Goal: Find specific page/section: Find specific page/section

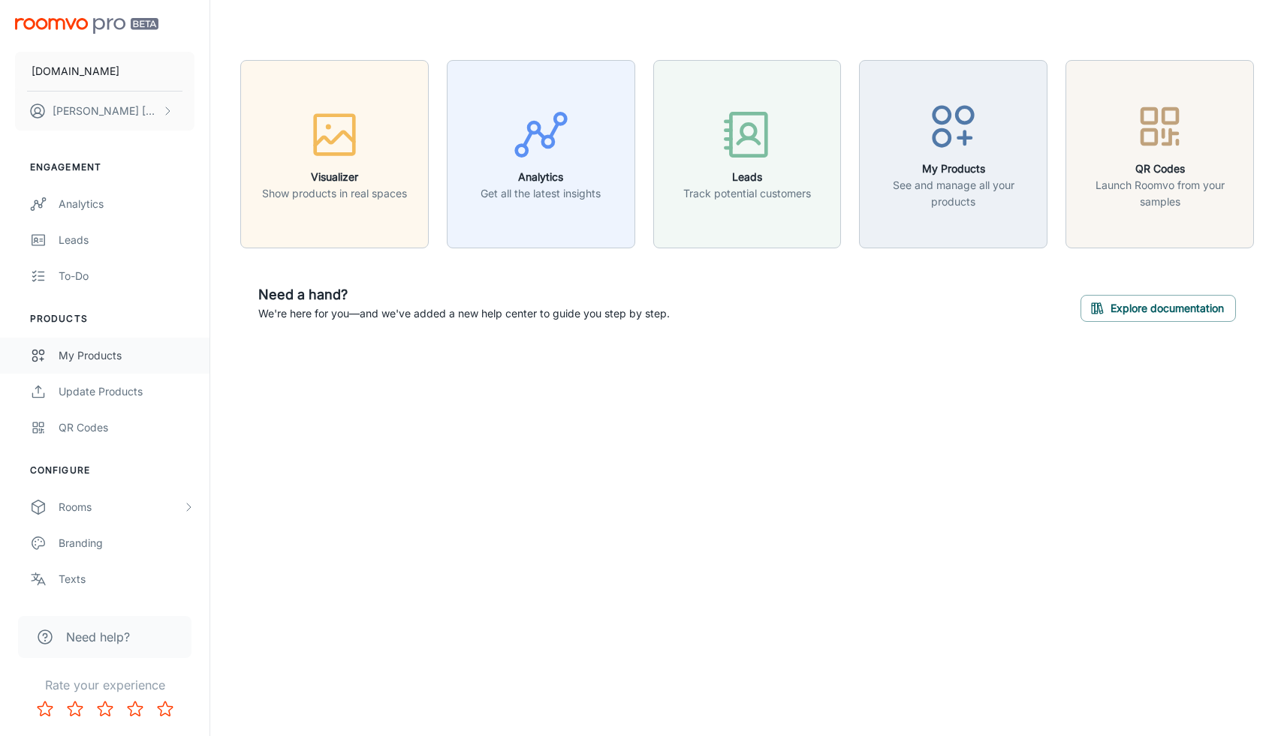
click at [95, 360] on div "My Products" at bounding box center [127, 356] width 136 height 17
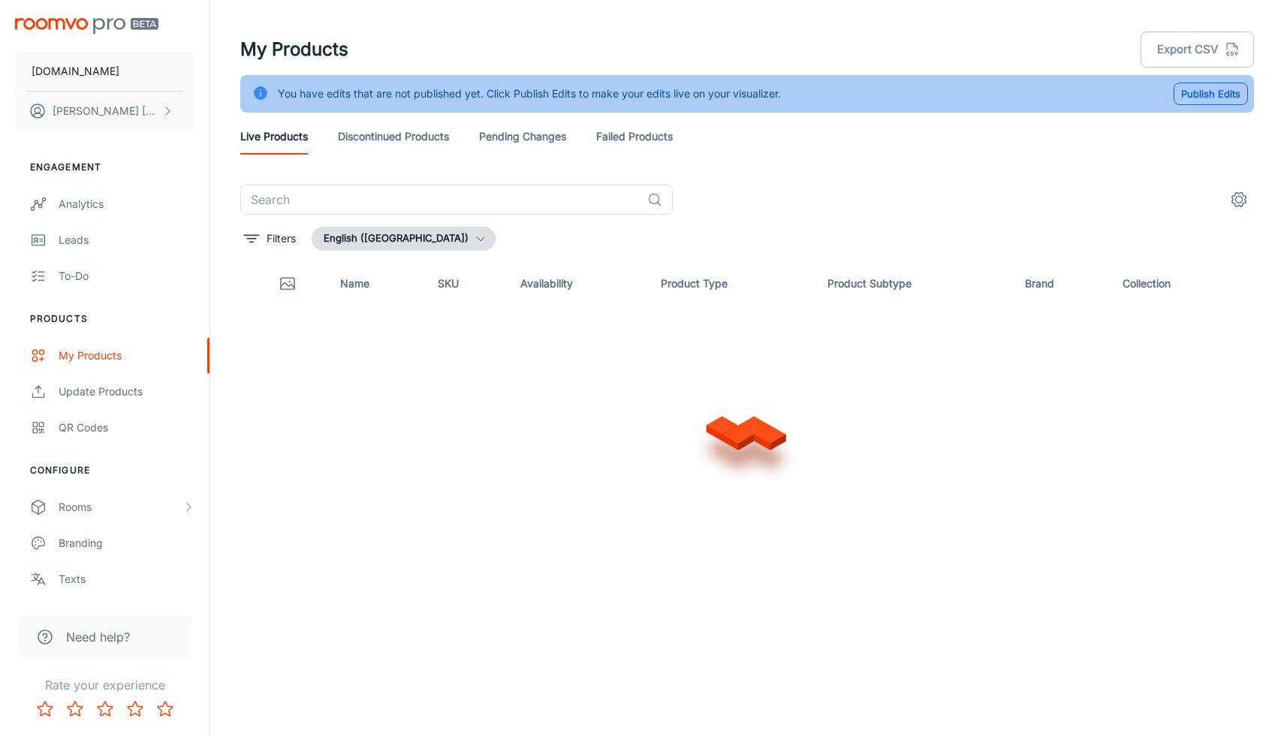
click at [363, 147] on link "Discontinued Products" at bounding box center [393, 137] width 111 height 36
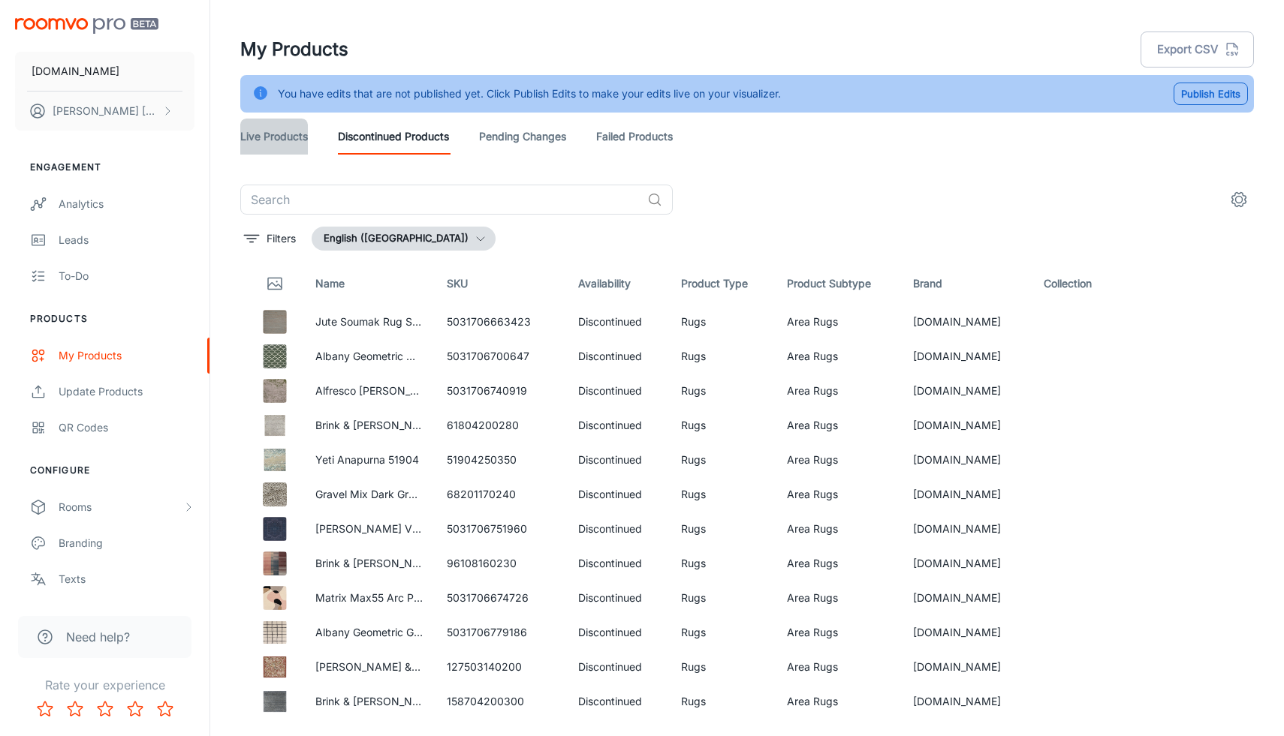
click at [303, 146] on link "Live Products" at bounding box center [274, 137] width 68 height 36
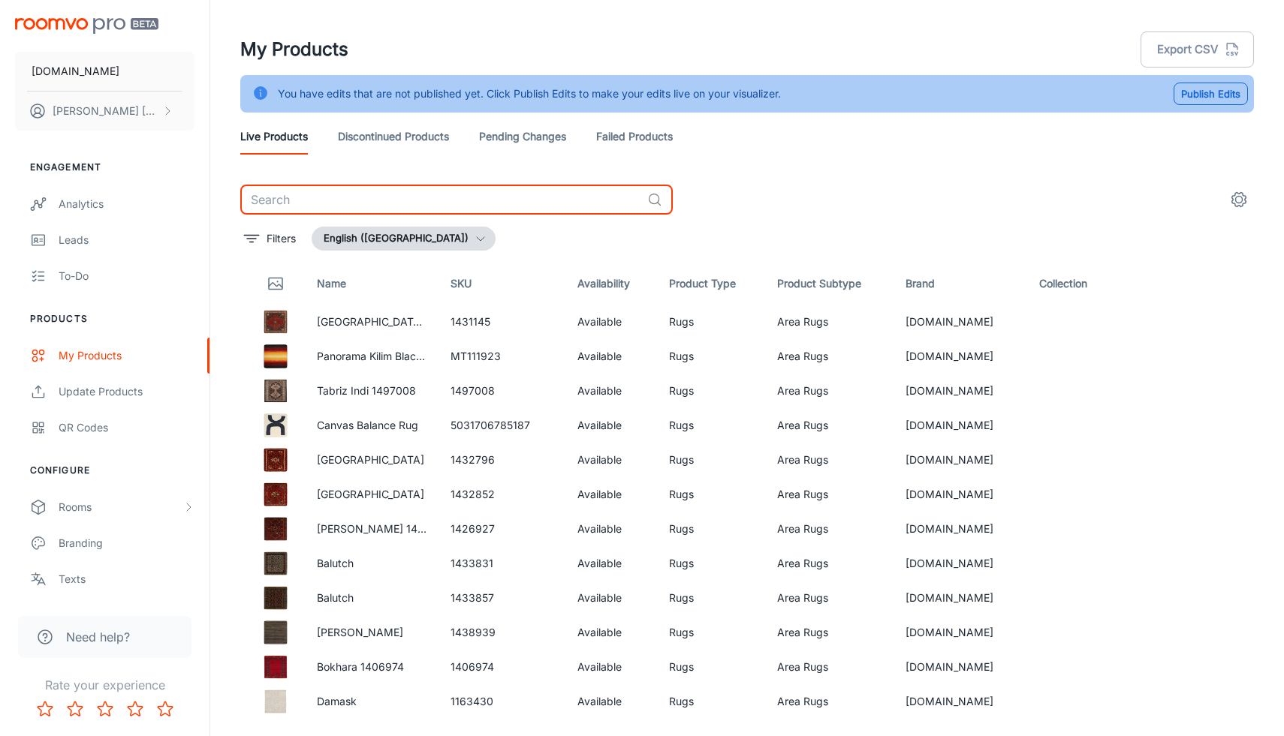
click at [314, 203] on input "text" at bounding box center [440, 200] width 401 height 30
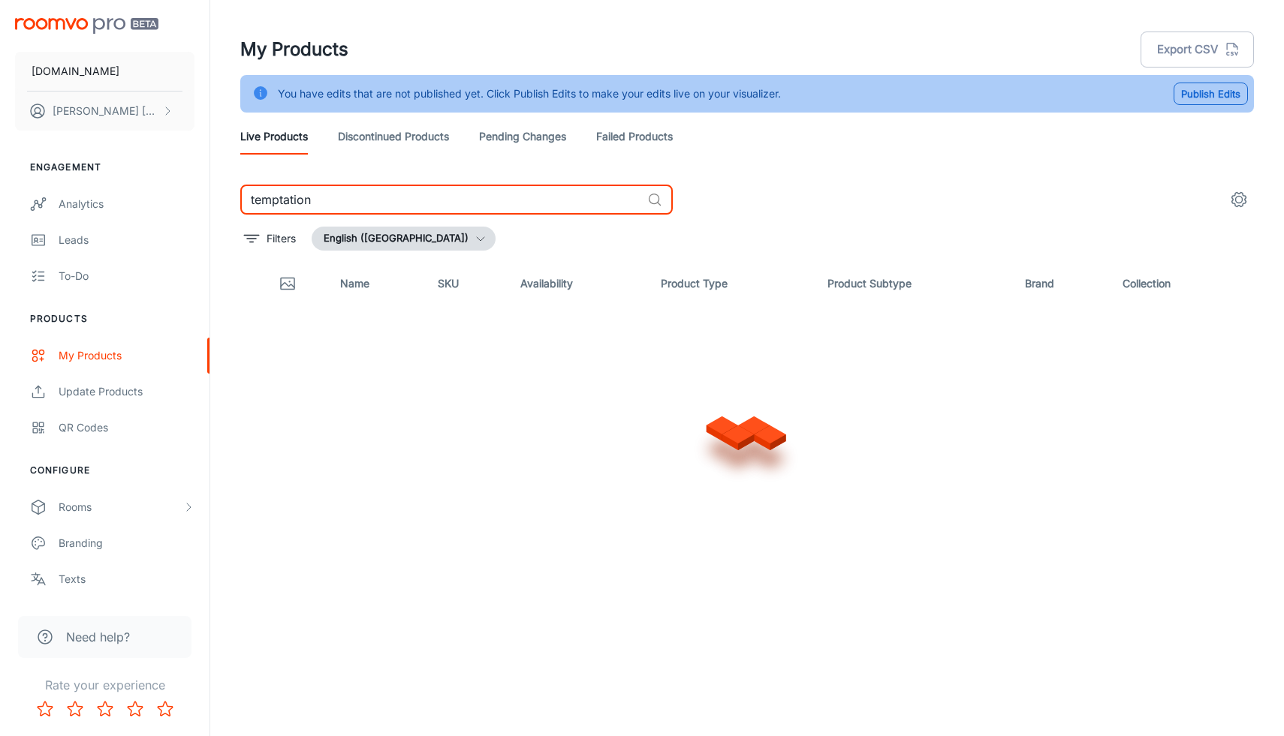
type input "temptation"
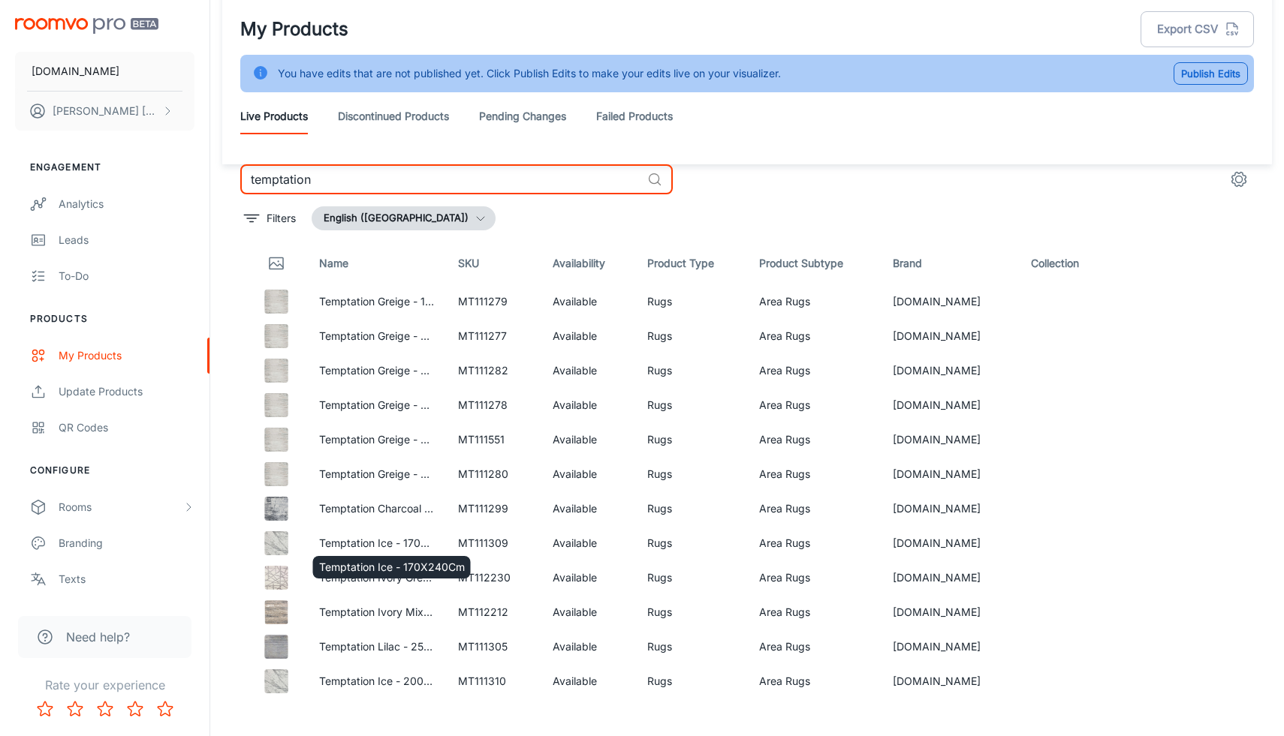
scroll to position [2, 0]
